Goal: Register for event/course

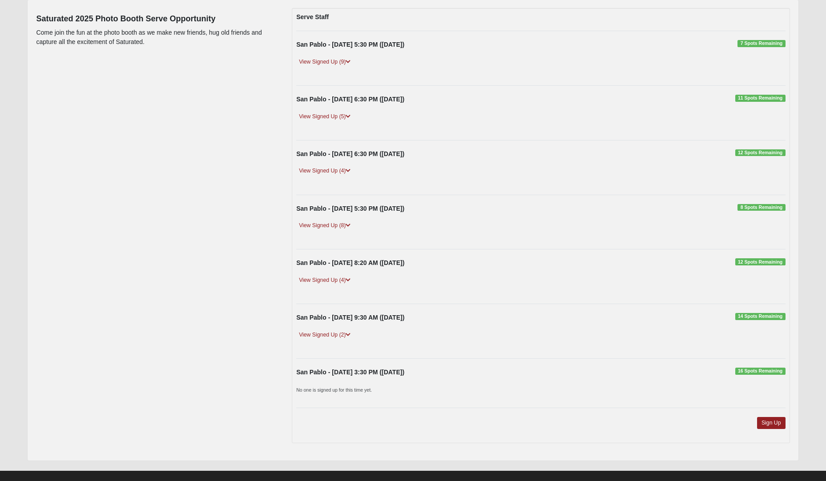
scroll to position [118, 0]
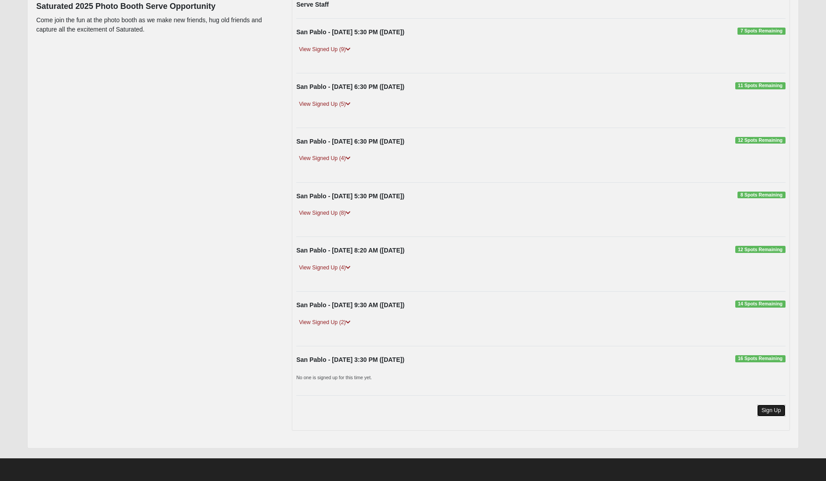
click at [767, 409] on link "Sign Up" at bounding box center [771, 411] width 28 height 12
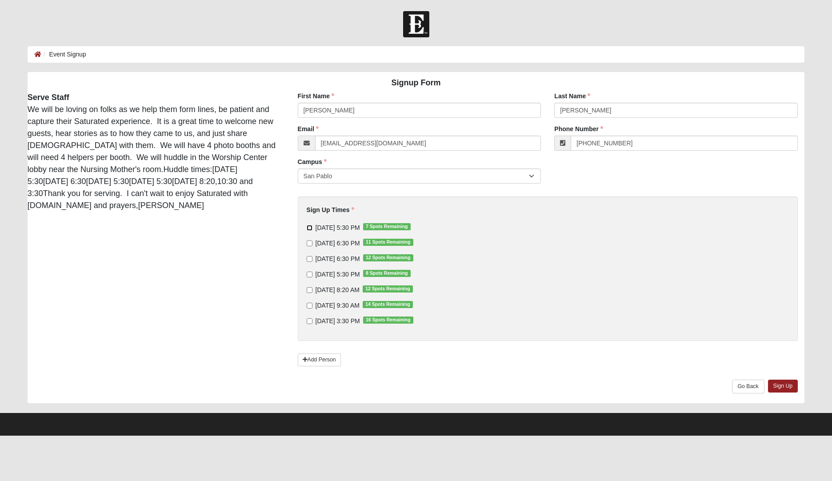
click at [308, 228] on input "[DATE] 5:30 PM 7 Spots Remaining" at bounding box center [310, 228] width 6 height 6
checkbox input "true"
click at [309, 245] on input "[DATE] 6:30 PM 11 Spots Remaining" at bounding box center [310, 244] width 6 height 6
checkbox input "true"
click at [309, 261] on input "[DATE] 6:30 PM 12 Spots Remaining" at bounding box center [310, 259] width 6 height 6
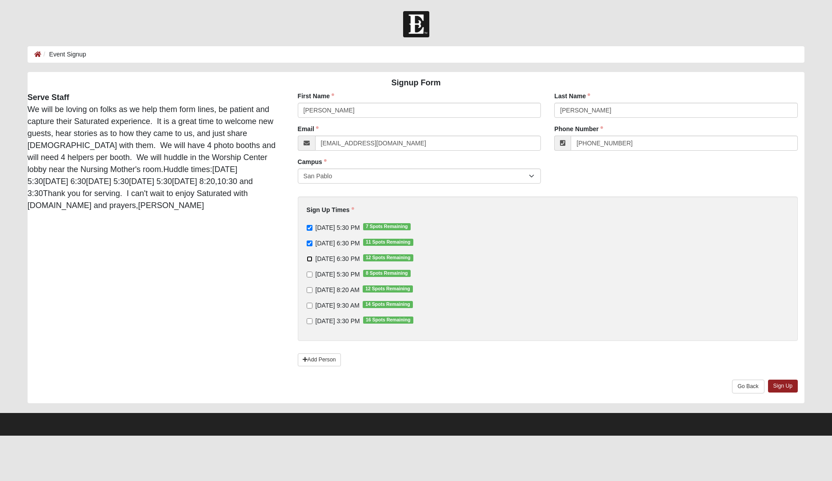
checkbox input "true"
click at [308, 274] on input "[DATE] 5:30 PM 8 Spots Remaining" at bounding box center [310, 275] width 6 height 6
checkbox input "true"
click at [778, 385] on link "Sign Up" at bounding box center [783, 386] width 30 height 13
